Goal: Find contact information: Find contact information

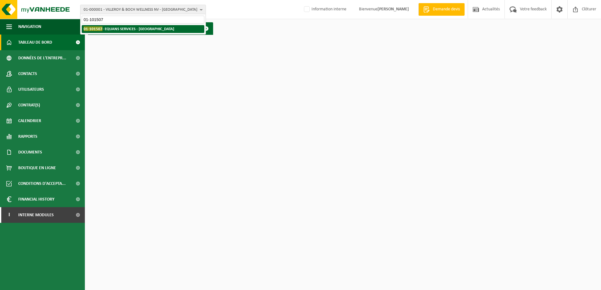
type input "01-101507"
click at [147, 30] on strong "01-101507 - EQUANS SERVICES - BRUXELLES" at bounding box center [129, 28] width 90 height 5
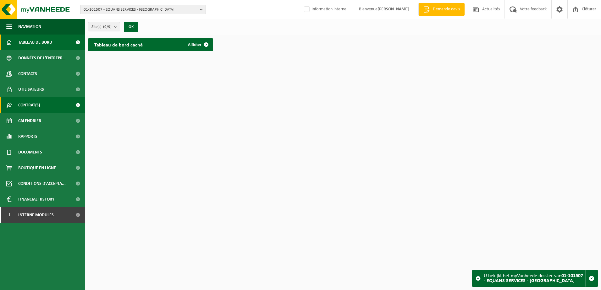
click at [27, 106] on span "Contrat(s)" at bounding box center [29, 105] width 22 height 16
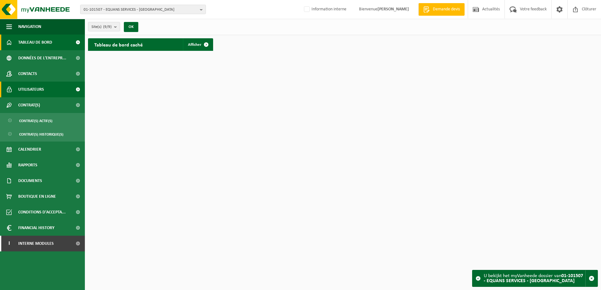
click at [29, 89] on span "Utilisateurs" at bounding box center [31, 90] width 26 height 16
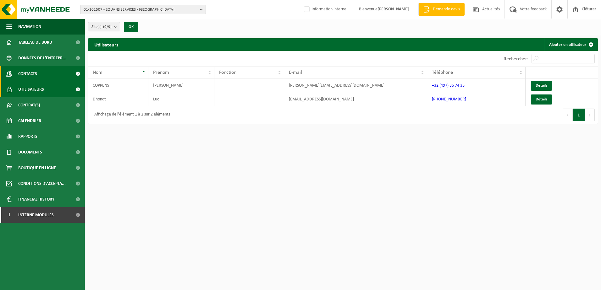
click at [35, 72] on span "Contacts" at bounding box center [27, 74] width 19 height 16
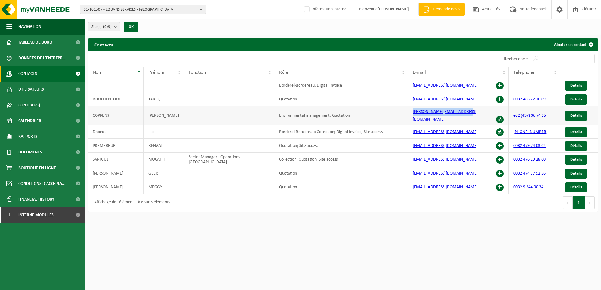
drag, startPoint x: 469, startPoint y: 113, endPoint x: 399, endPoint y: 113, distance: 70.1
click at [399, 113] on tr "COPPENS PHILIPPE Environmental management; Quotation philippe.coppens@engie.com…" at bounding box center [343, 115] width 510 height 19
drag, startPoint x: 399, startPoint y: 113, endPoint x: 431, endPoint y: 111, distance: 32.1
copy tr "[PERSON_NAME][EMAIL_ADDRESS][DOMAIN_NAME]"
click at [126, 5] on span "01-101507 - EQUANS SERVICES - [GEOGRAPHIC_DATA]" at bounding box center [141, 9] width 114 height 9
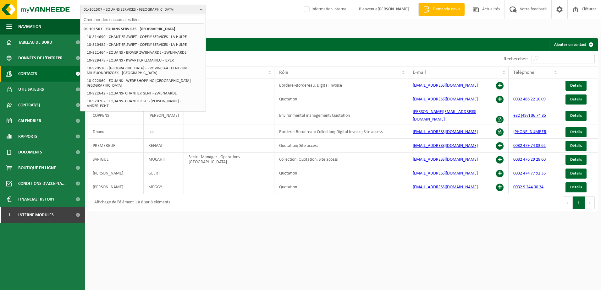
paste input "10-898439"
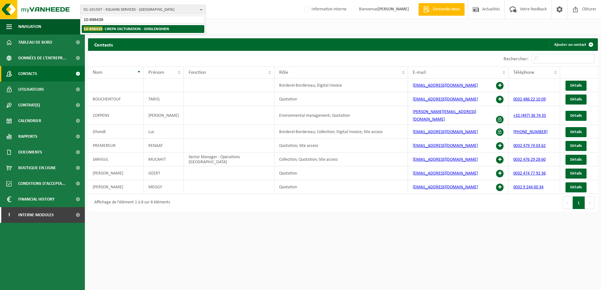
type input "10-898439"
click at [126, 29] on strong "10-898439 - CIREPA FACTURATION - GHISLENGHIEN" at bounding box center [126, 28] width 85 height 5
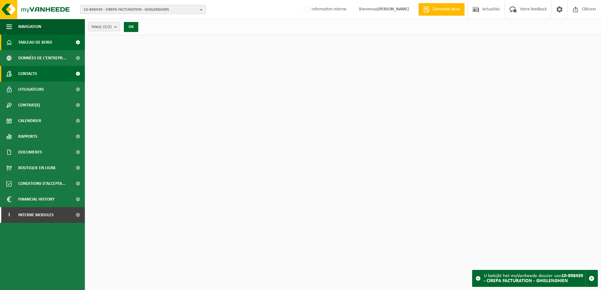
click at [37, 72] on span "Contacts" at bounding box center [27, 74] width 19 height 16
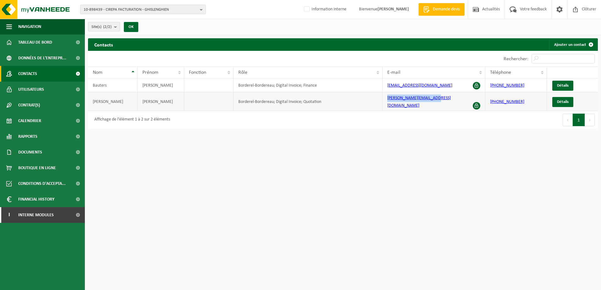
drag, startPoint x: 437, startPoint y: 100, endPoint x: 386, endPoint y: 102, distance: 51.6
click at [386, 102] on td "[PERSON_NAME][EMAIL_ADDRESS][DOMAIN_NAME]" at bounding box center [433, 101] width 103 height 19
copy link "[PERSON_NAME][EMAIL_ADDRESS][DOMAIN_NAME]"
click at [102, 11] on span "10-898439 - CIREPA FACTURATION - GHISLENGHIEN" at bounding box center [141, 9] width 114 height 9
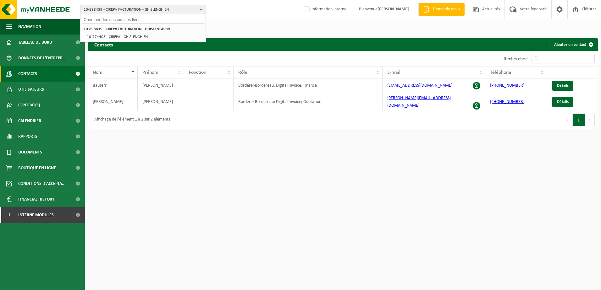
paste input "10-811567"
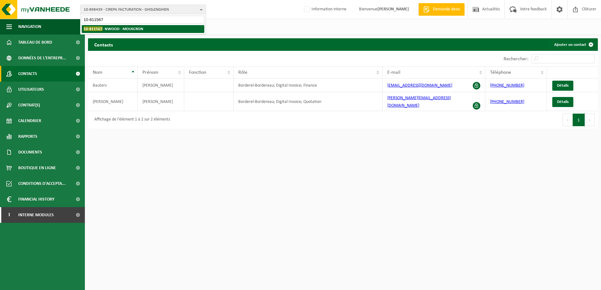
type input "10-811567"
click at [106, 31] on li "10-811567 - NWOOD - MOUSCRON" at bounding box center [143, 29] width 123 height 8
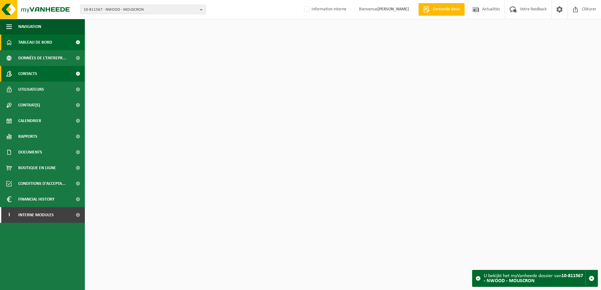
click at [46, 73] on link "Contacts" at bounding box center [42, 74] width 85 height 16
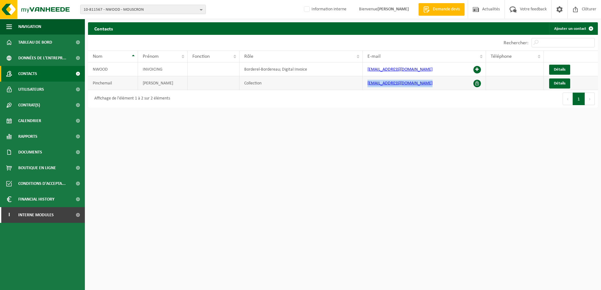
drag, startPoint x: 426, startPoint y: 83, endPoint x: 365, endPoint y: 83, distance: 61.0
click at [365, 83] on td "elodie.pinchemail@drafil.com" at bounding box center [424, 83] width 123 height 14
copy link "elodie.pinchemail@drafil.com"
click at [139, 7] on span "10-811567 - NWOOD - MOUSCRON" at bounding box center [141, 9] width 114 height 9
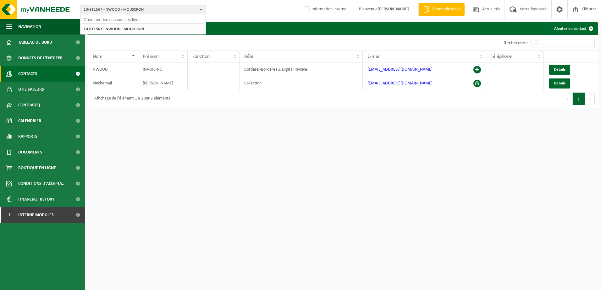
paste input "10-796134"
type input "10-796134"
click at [130, 27] on strong "10-796134 - S.W.I.F.T. SC - LA HULPE" at bounding box center [113, 28] width 59 height 5
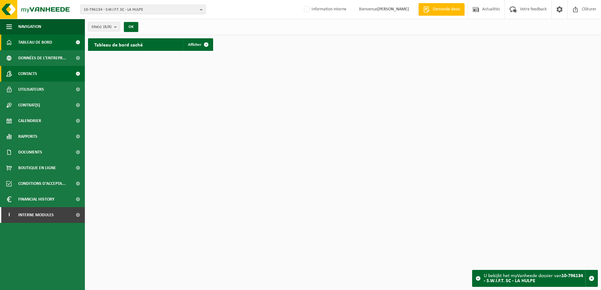
click at [33, 72] on span "Contacts" at bounding box center [27, 74] width 19 height 16
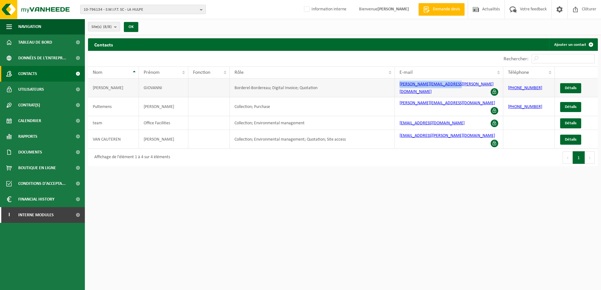
drag, startPoint x: 466, startPoint y: 84, endPoint x: 391, endPoint y: 85, distance: 74.5
click at [391, 85] on tr "[PERSON_NAME]; Digital Invoice; Quotation [EMAIL_ADDRESS][PERSON_NAME][DOMAIN_N…" at bounding box center [343, 88] width 510 height 19
copy tr "[PERSON_NAME][EMAIL_ADDRESS][PERSON_NAME][DOMAIN_NAME]"
click at [132, 9] on span "10-796134 - S.W.I.F.T. SC - LA HULPE" at bounding box center [141, 9] width 114 height 9
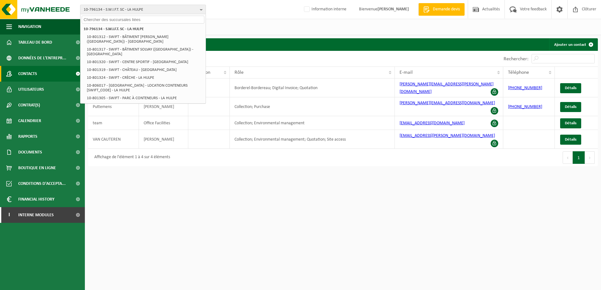
paste input "10-876958"
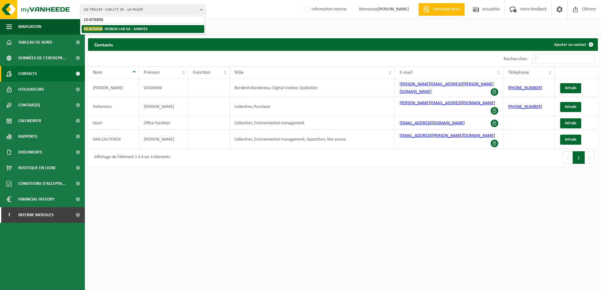
type input "10-876958"
click at [125, 28] on strong "10-876958 - DEJBOX LAB SA - SAINTES" at bounding box center [116, 28] width 64 height 5
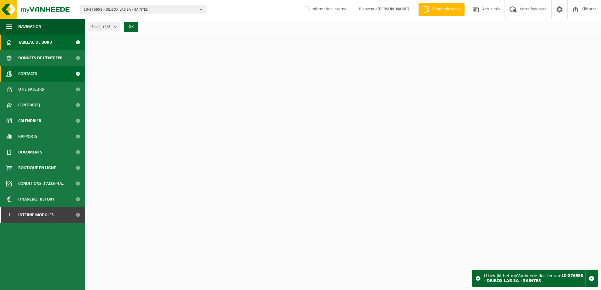
click at [38, 74] on link "Contacts" at bounding box center [42, 74] width 85 height 16
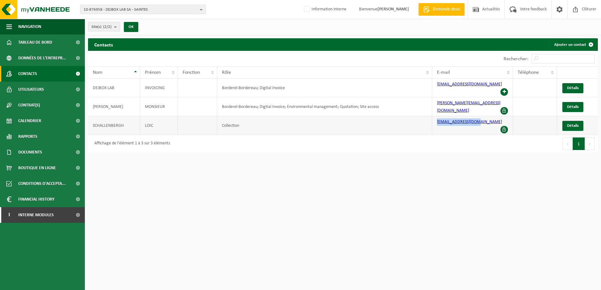
drag, startPoint x: 483, startPoint y: 113, endPoint x: 430, endPoint y: 113, distance: 53.1
click at [430, 116] on tr "SCHALLENBERGH LOIC Collection [EMAIL_ADDRESS][DOMAIN_NAME] Détails" at bounding box center [343, 125] width 510 height 19
copy tr "[EMAIL_ADDRESS][DOMAIN_NAME]"
click at [111, 5] on button "10-876958 - DEJBOX LAB SA - SAINTES" at bounding box center [143, 9] width 126 height 9
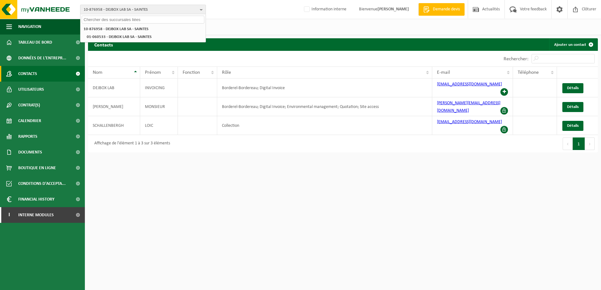
paste input "10-900659"
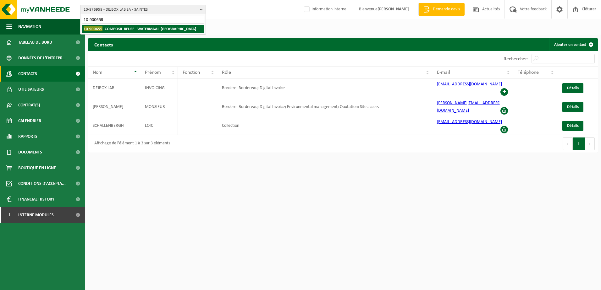
type input "10-900659"
click at [116, 30] on strong "10-900659 - COMPOSIL REUSE - WATERMAAL-[GEOGRAPHIC_DATA]" at bounding box center [140, 28] width 112 height 5
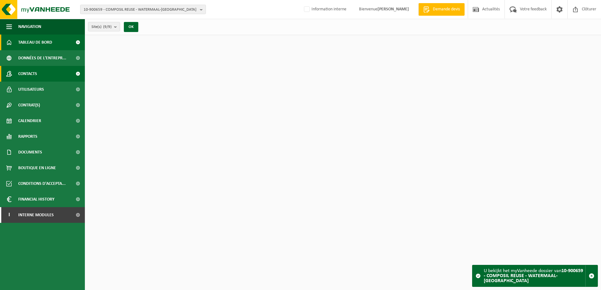
click at [39, 76] on link "Contacts" at bounding box center [42, 74] width 85 height 16
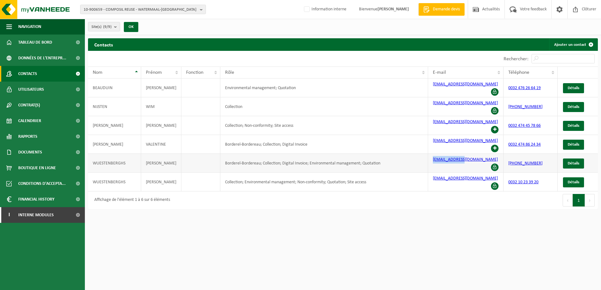
drag, startPoint x: 470, startPoint y: 143, endPoint x: 432, endPoint y: 142, distance: 38.3
click at [432, 154] on td "lw@composil.eu" at bounding box center [465, 163] width 75 height 19
copy link "lw@composil.eu"
click at [149, 10] on span "10-900659 - COMPOSIL REUSE - WATERMAAL-BOSVOORDE" at bounding box center [141, 9] width 114 height 9
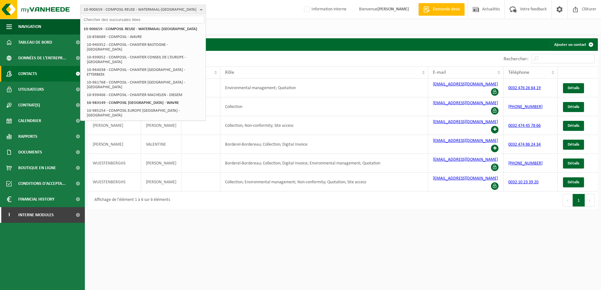
paste input "10-946316"
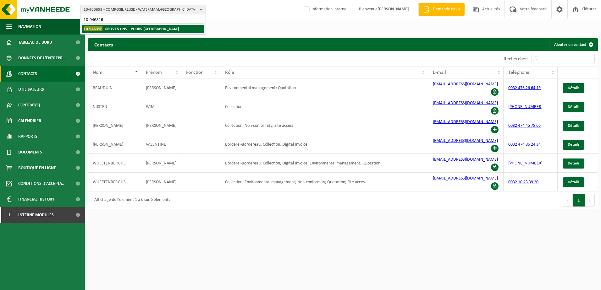
type input "10-946316"
click at [140, 30] on strong "10-946316 - GROVEN+ NV - PUURS-SINT-AMANDS" at bounding box center [131, 28] width 95 height 5
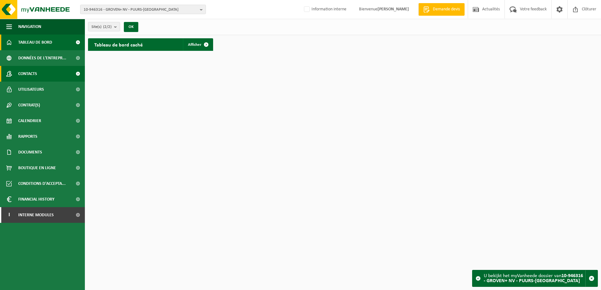
click at [41, 80] on link "Contacts" at bounding box center [42, 74] width 85 height 16
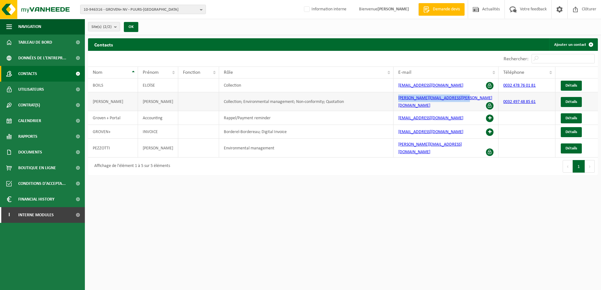
drag, startPoint x: 463, startPoint y: 98, endPoint x: 398, endPoint y: 97, distance: 64.1
click at [398, 97] on td "[PERSON_NAME][EMAIL_ADDRESS][PERSON_NAME][DOMAIN_NAME]" at bounding box center [445, 101] width 105 height 19
copy link "[PERSON_NAME][EMAIL_ADDRESS][PERSON_NAME][DOMAIN_NAME]"
drag, startPoint x: 134, startPoint y: 2, endPoint x: 133, endPoint y: 6, distance: 4.0
click at [134, 3] on div "10-946316 - GROVEN+ NV - PUURS-SINT-AMANDS 10-946316 - GROVEN+ NV - PUURS-SINT-…" at bounding box center [300, 9] width 601 height 19
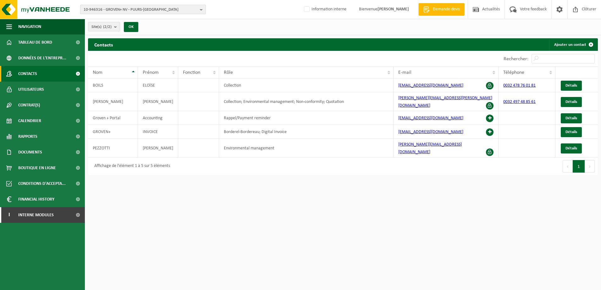
click at [130, 13] on span "10-946316 - GROVEN+ NV - PUURS-[GEOGRAPHIC_DATA]" at bounding box center [141, 9] width 114 height 9
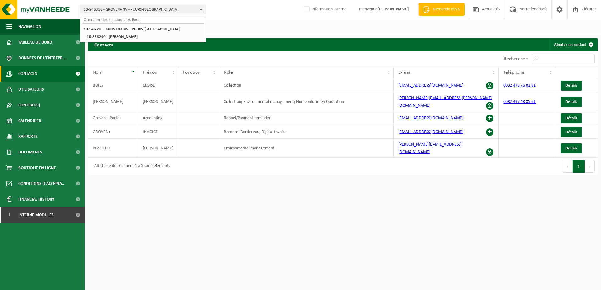
paste input "01-101507"
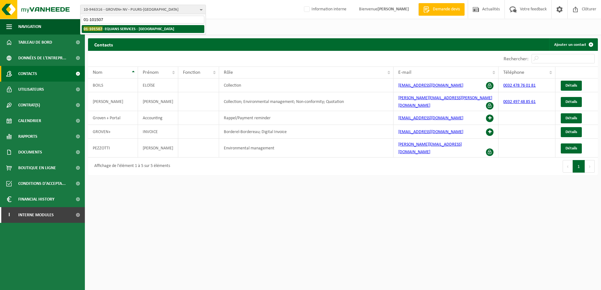
type input "01-101507"
click at [128, 29] on strong "01-101507 - EQUANS SERVICES - BRUXELLES" at bounding box center [129, 28] width 90 height 5
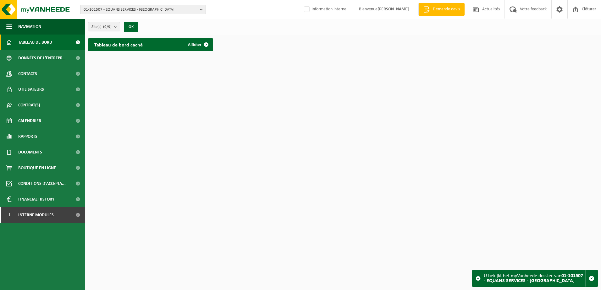
drag, startPoint x: 49, startPoint y: 74, endPoint x: 255, endPoint y: 89, distance: 206.7
click at [50, 74] on link "Contacts" at bounding box center [42, 74] width 85 height 16
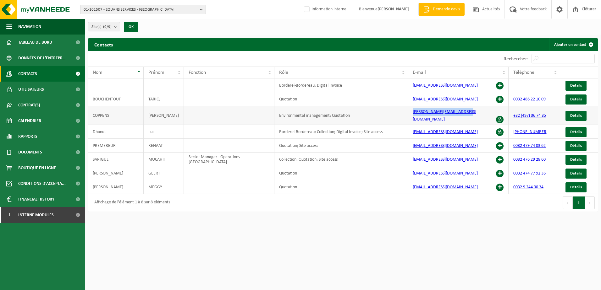
drag, startPoint x: 470, startPoint y: 112, endPoint x: 409, endPoint y: 113, distance: 61.0
click at [409, 113] on td "[PERSON_NAME][EMAIL_ADDRESS][DOMAIN_NAME]" at bounding box center [458, 115] width 101 height 19
copy link "[PERSON_NAME][EMAIL_ADDRESS][DOMAIN_NAME]"
click at [369, 200] on div "Premier Précédent 1 Suivant Dernier" at bounding box center [470, 203] width 255 height 18
drag, startPoint x: 476, startPoint y: 101, endPoint x: 410, endPoint y: 100, distance: 66.0
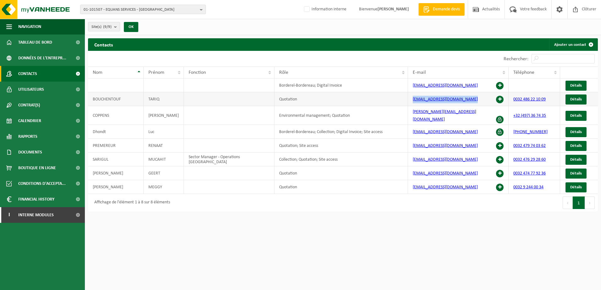
click at [410, 100] on td "[EMAIL_ADDRESS][DOMAIN_NAME]" at bounding box center [458, 99] width 101 height 14
copy link "[EMAIL_ADDRESS][DOMAIN_NAME]"
